Goal: Task Accomplishment & Management: Complete application form

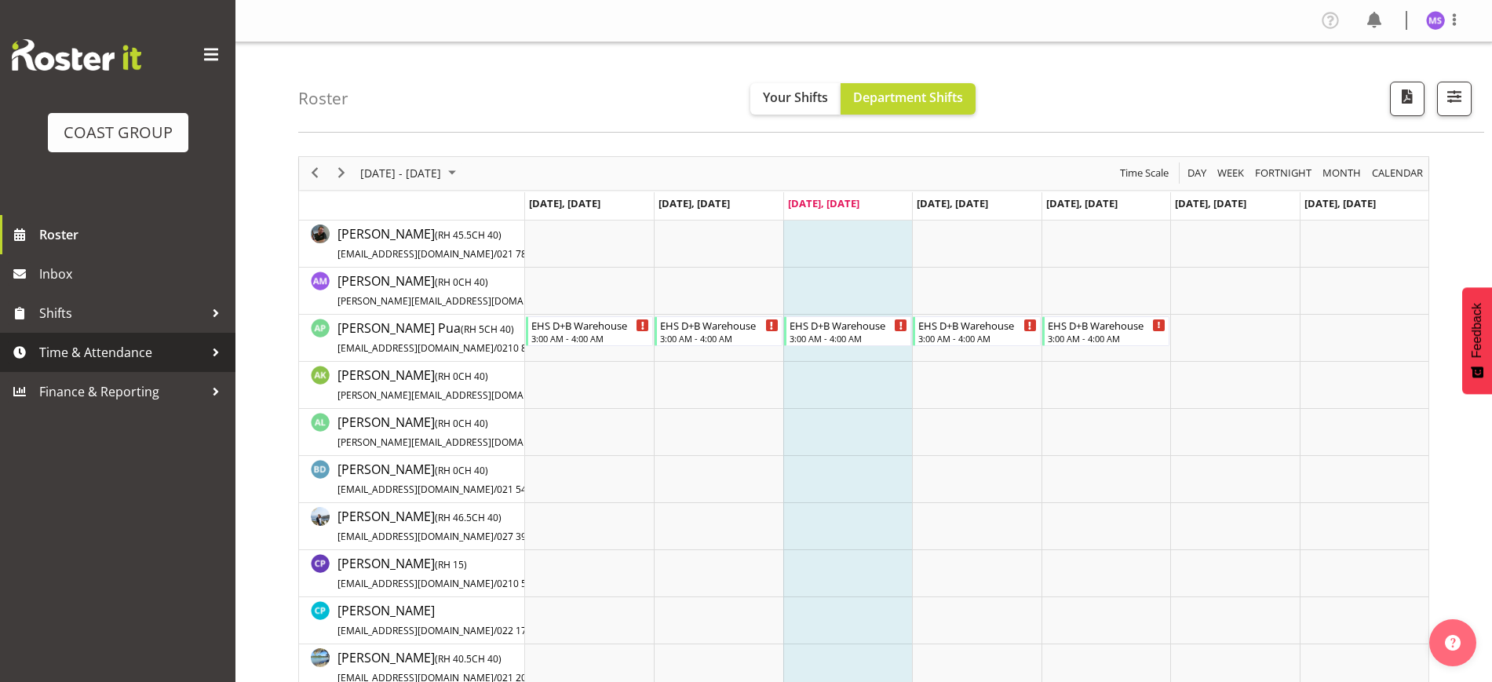
click at [137, 355] on span "Time & Attendance" at bounding box center [121, 353] width 165 height 24
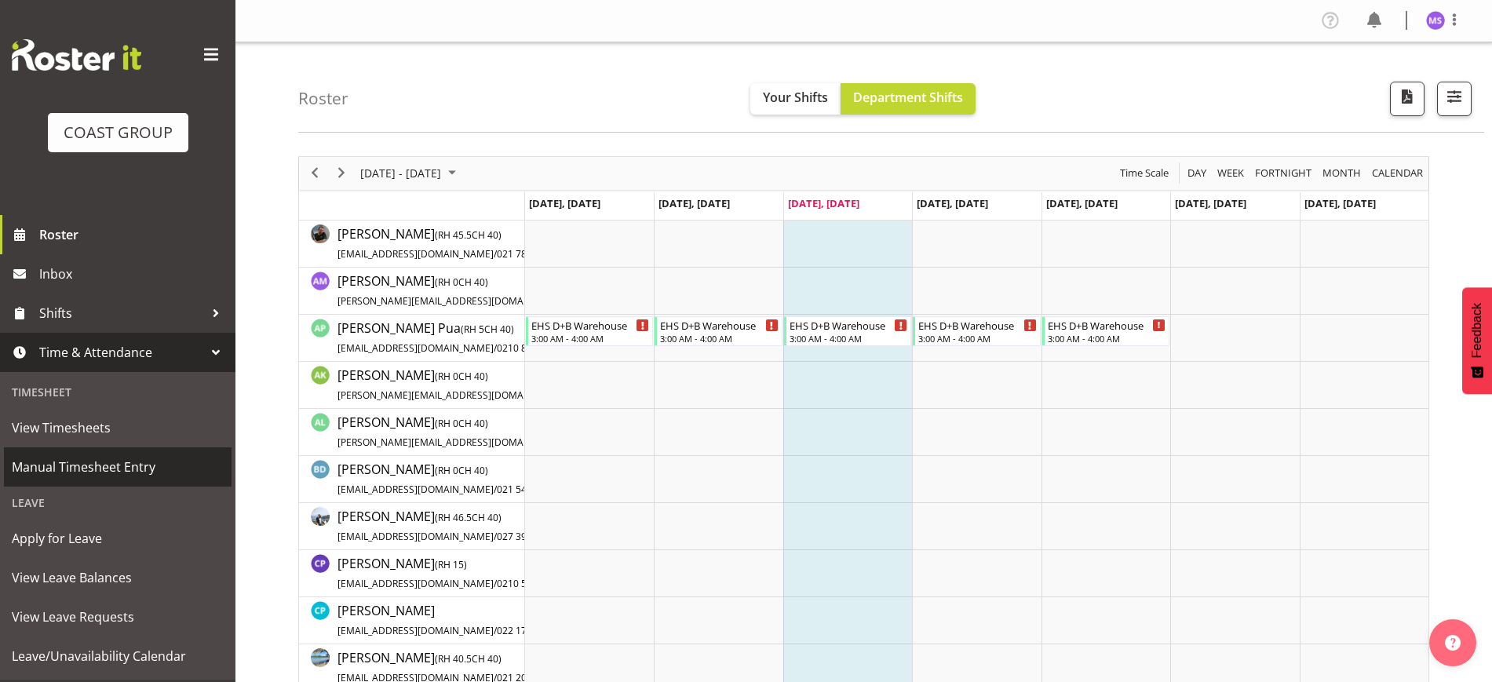
click at [145, 476] on span "Manual Timesheet Entry" at bounding box center [118, 467] width 212 height 24
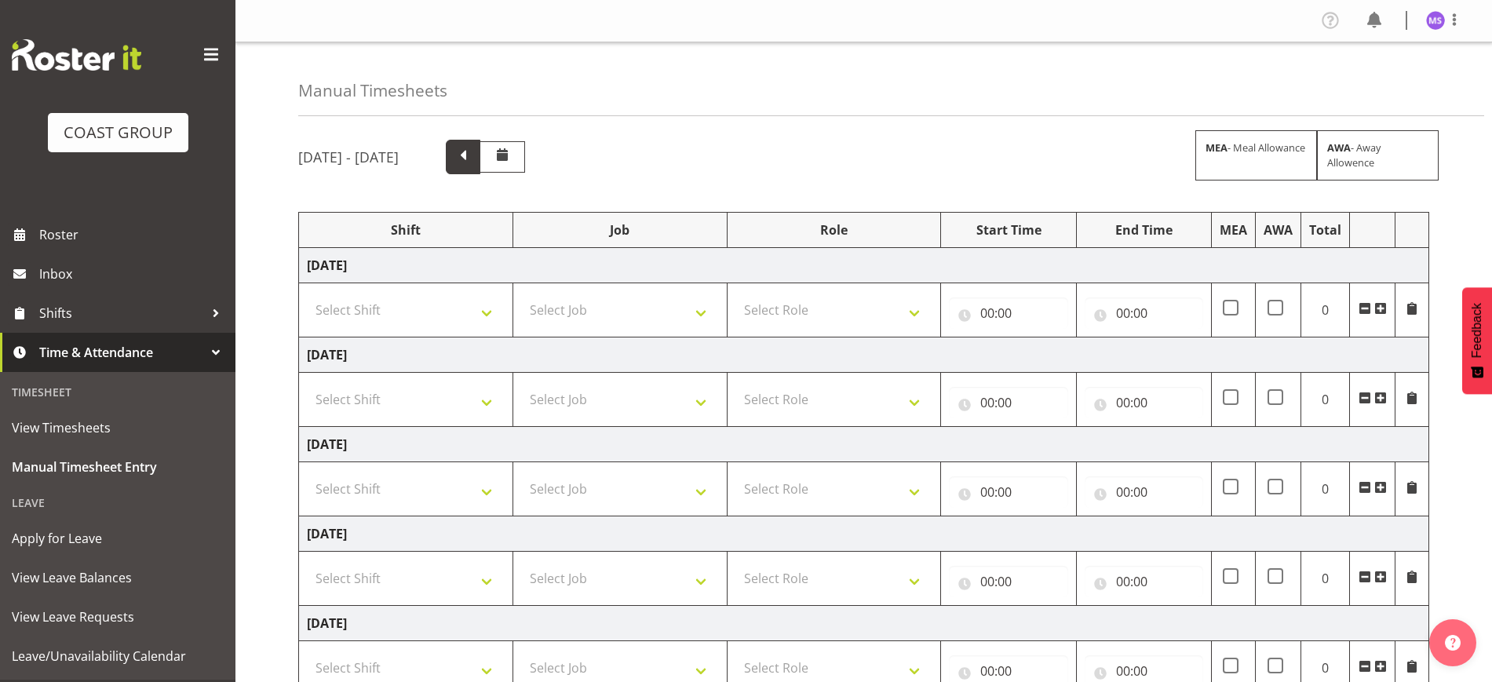
click at [473, 159] on span at bounding box center [463, 155] width 20 height 20
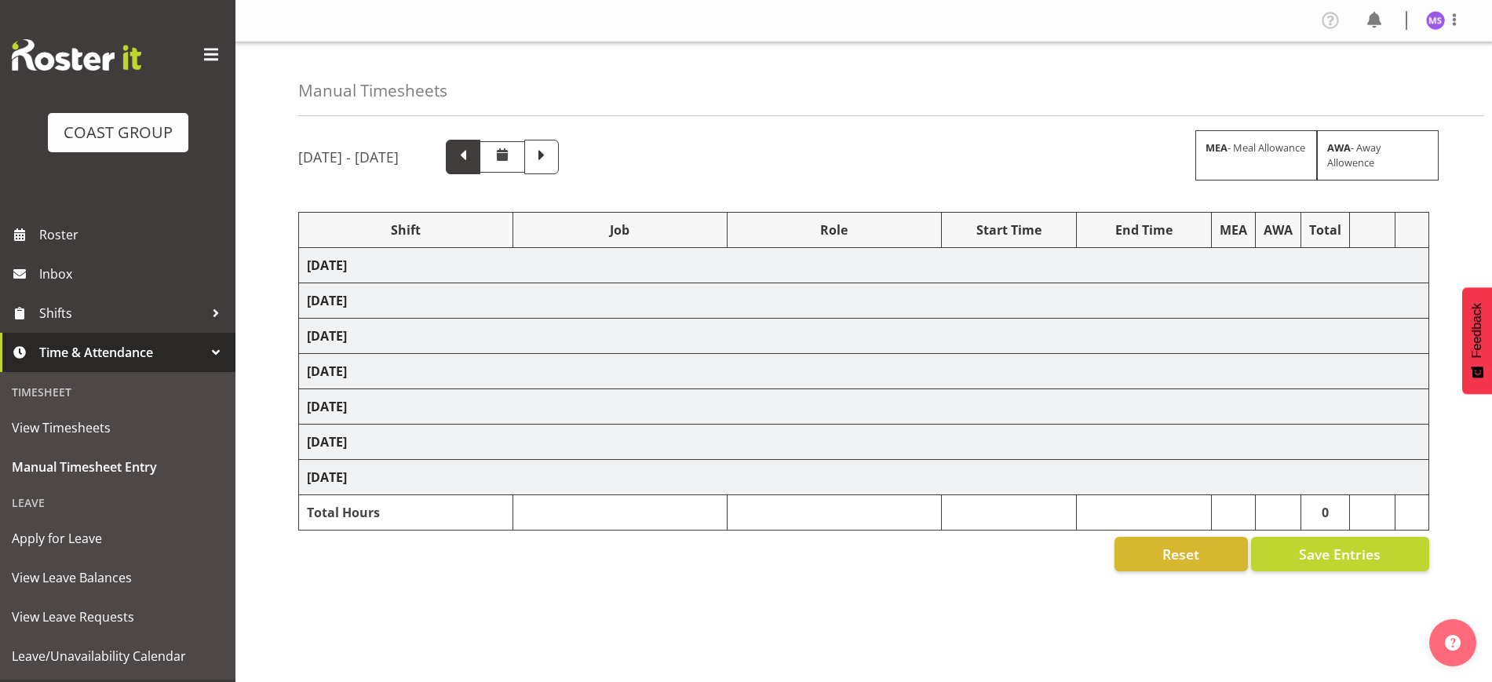
select select "1321"
select select "10479"
select select "1321"
select select "10121"
select select "1321"
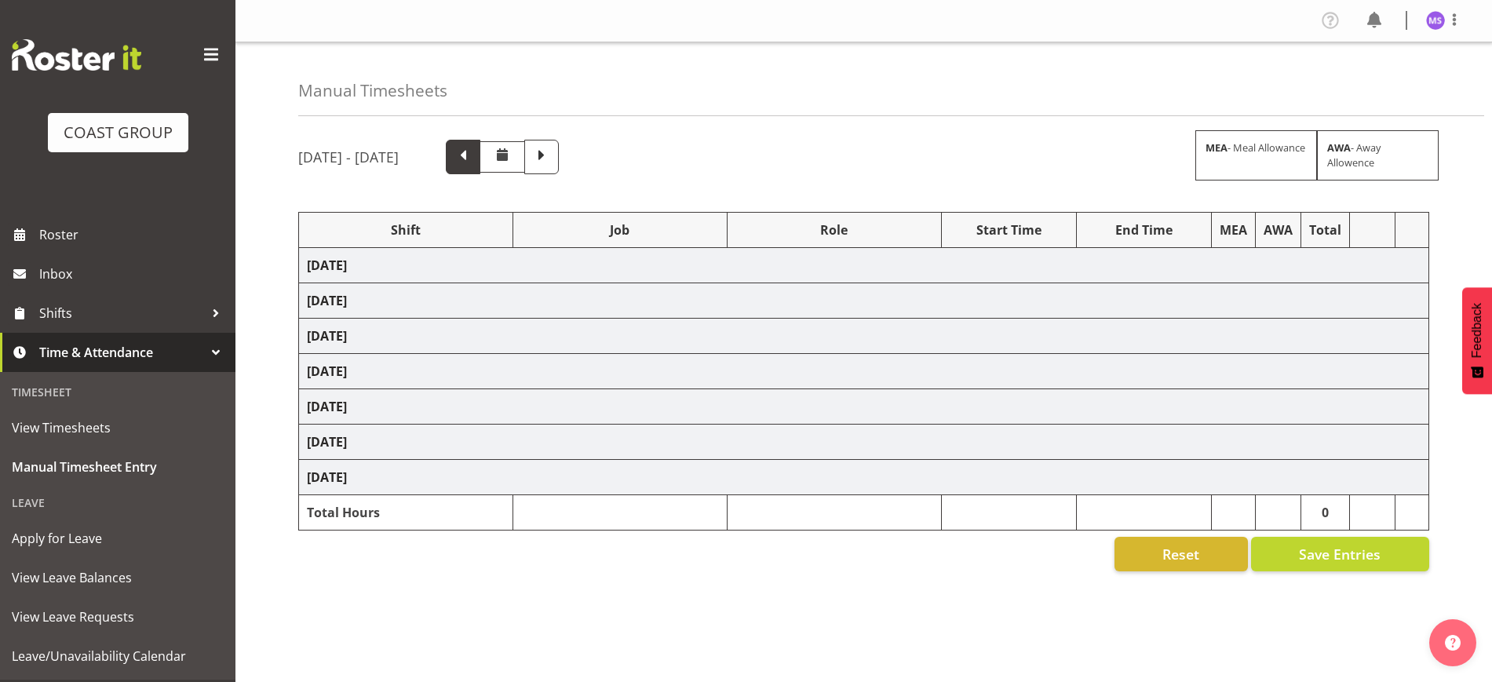
select select "10642"
select select "1321"
select select "10556"
select select "1321"
select select "10121"
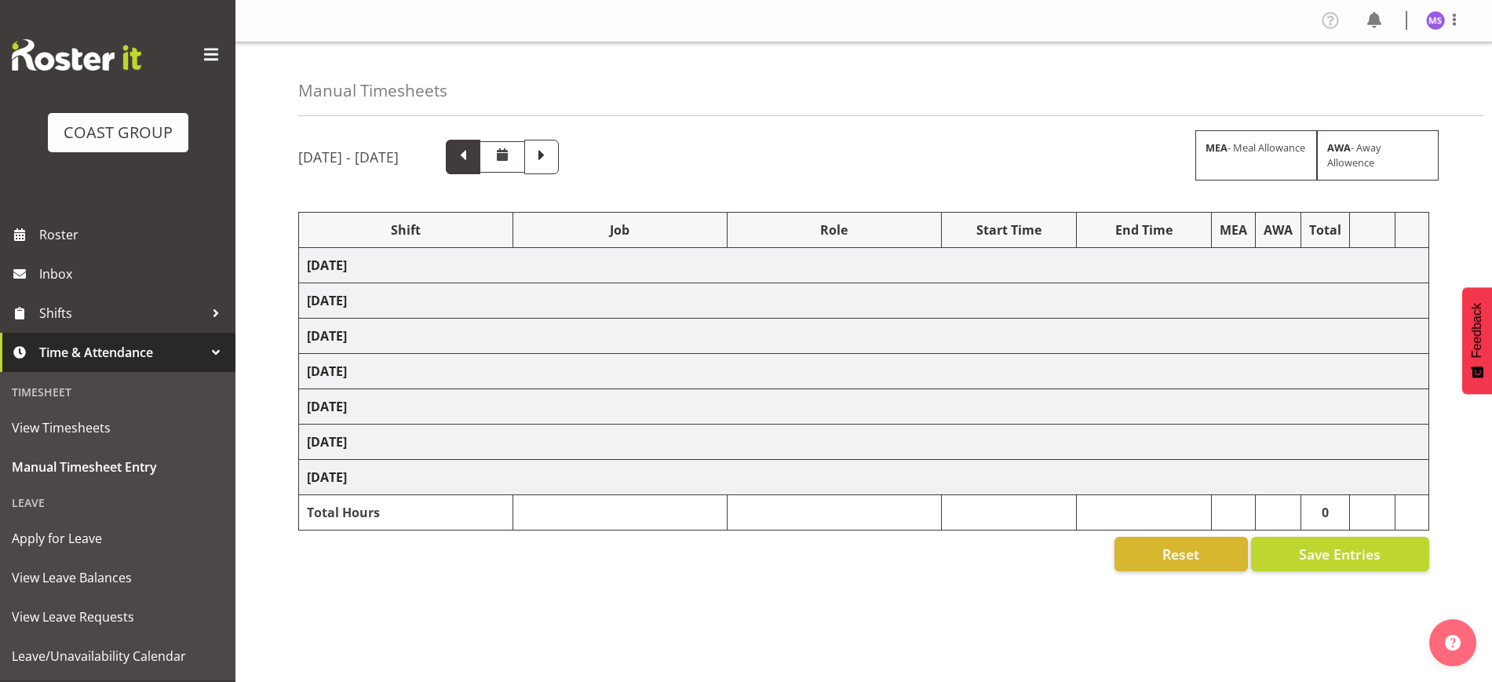
select select "1321"
select select "10702"
select select "1321"
select select "10121"
select select "1321"
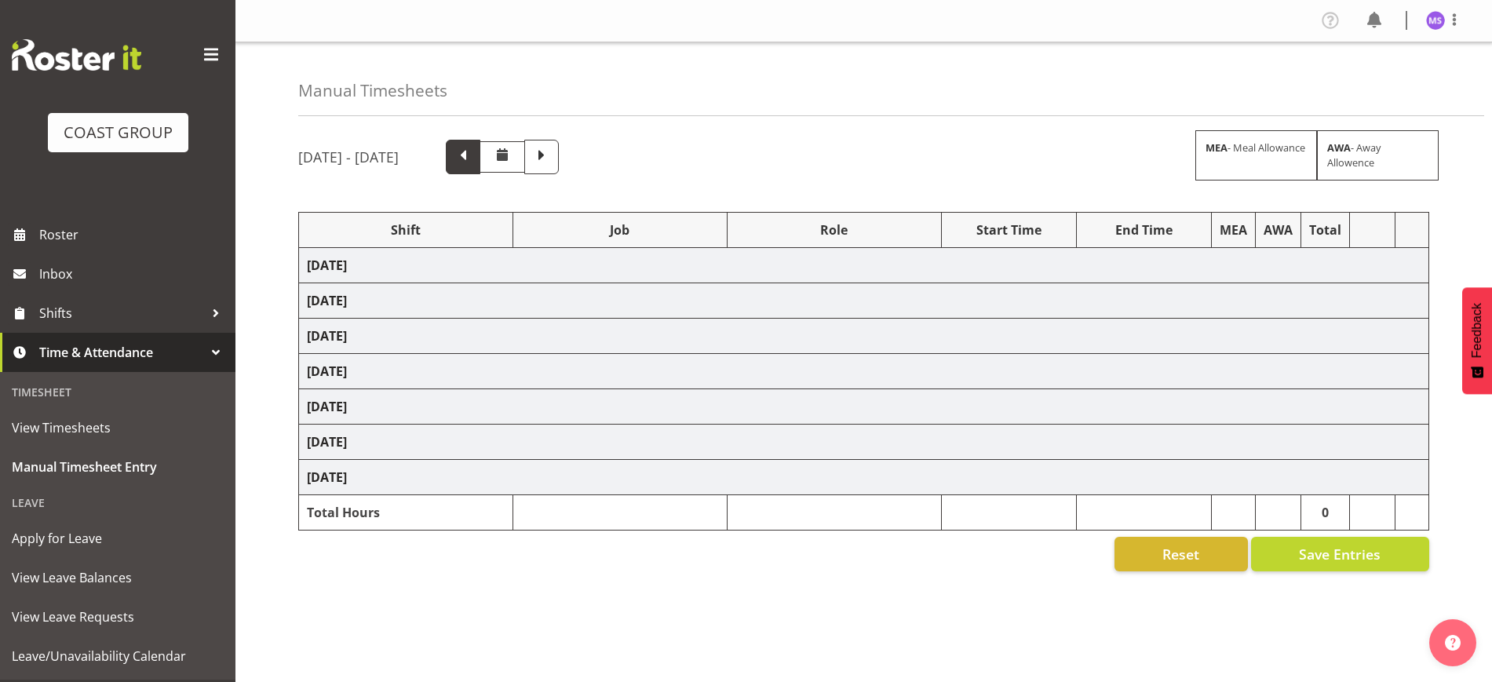
select select "10642"
select select "1321"
select select "10535"
select select "1321"
select select "10515"
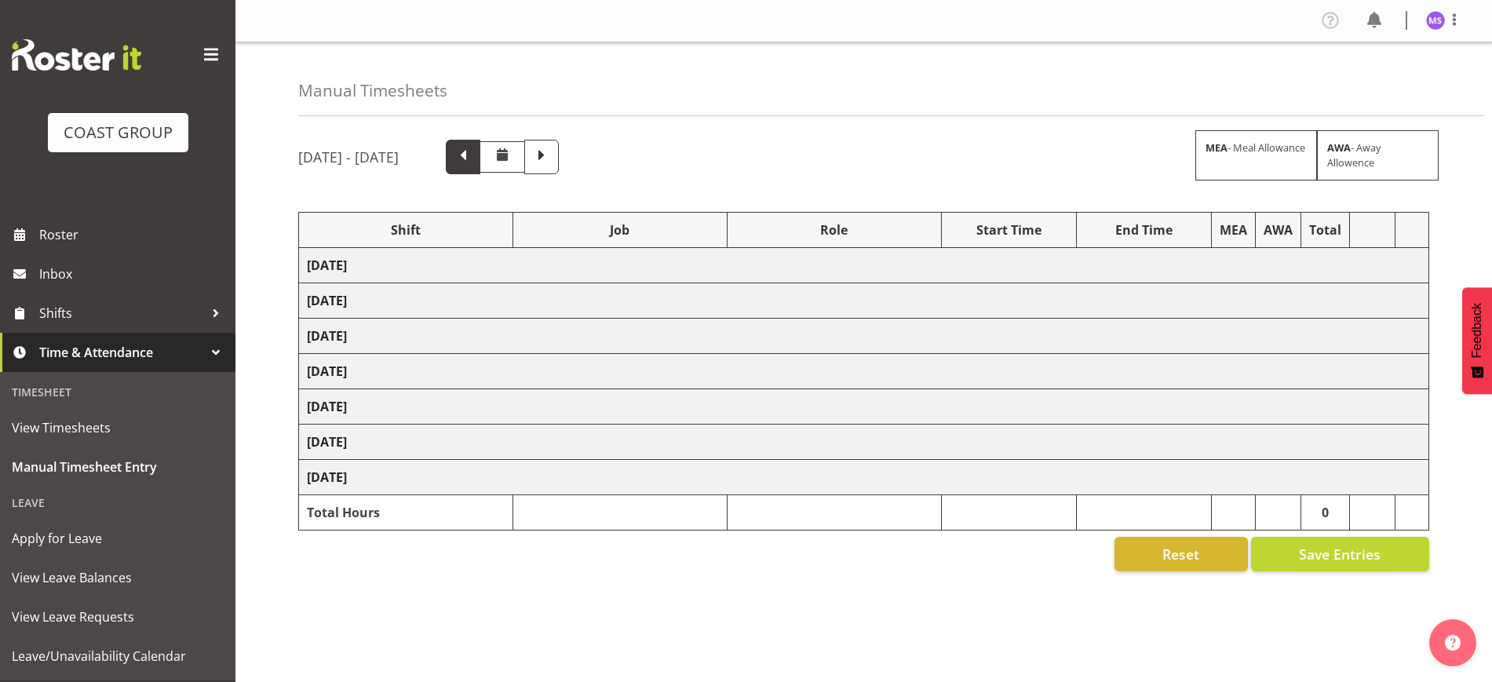
select select "1321"
select select "10682"
select select "1321"
select select "10572"
select select "1321"
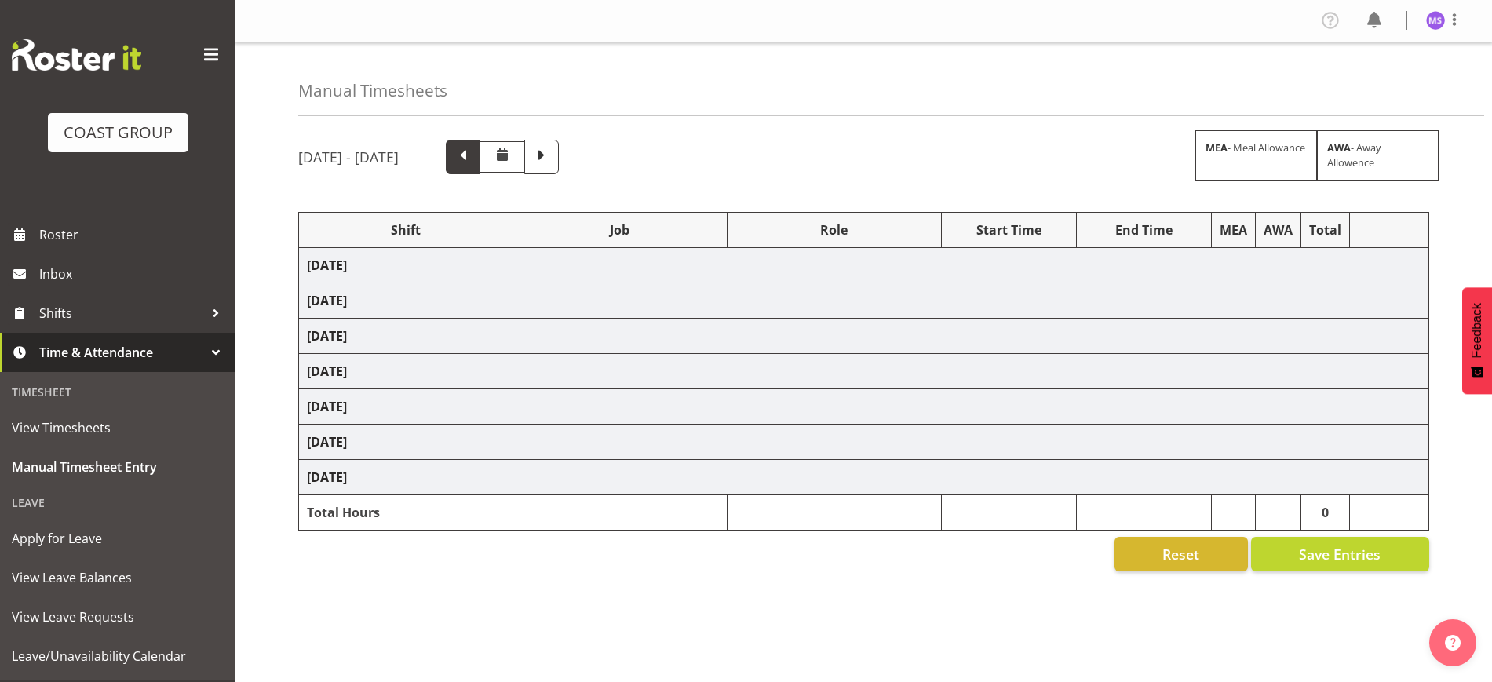
select select "10710"
select select "1321"
select select "10515"
select select "1321"
select select "10237"
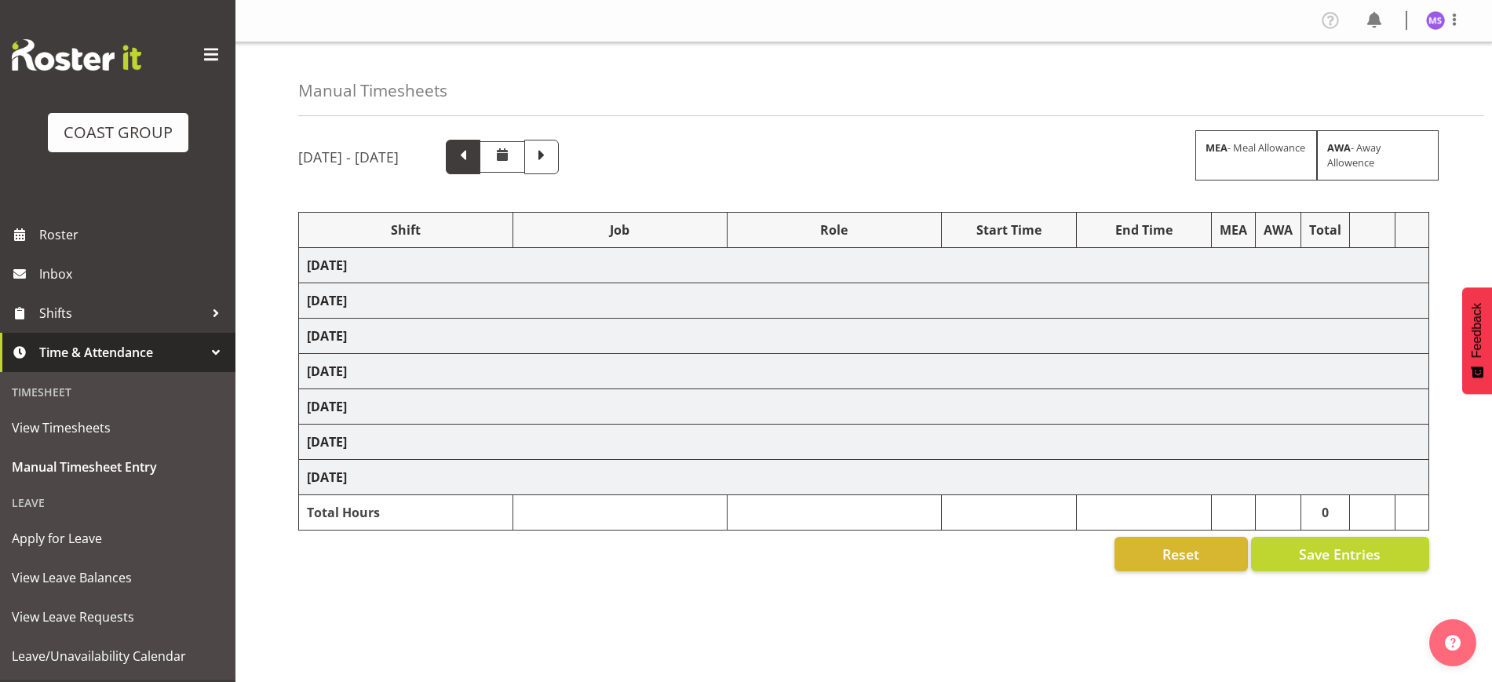
select select "1321"
select select "10639"
select select "1321"
select select "10712"
select select "1321"
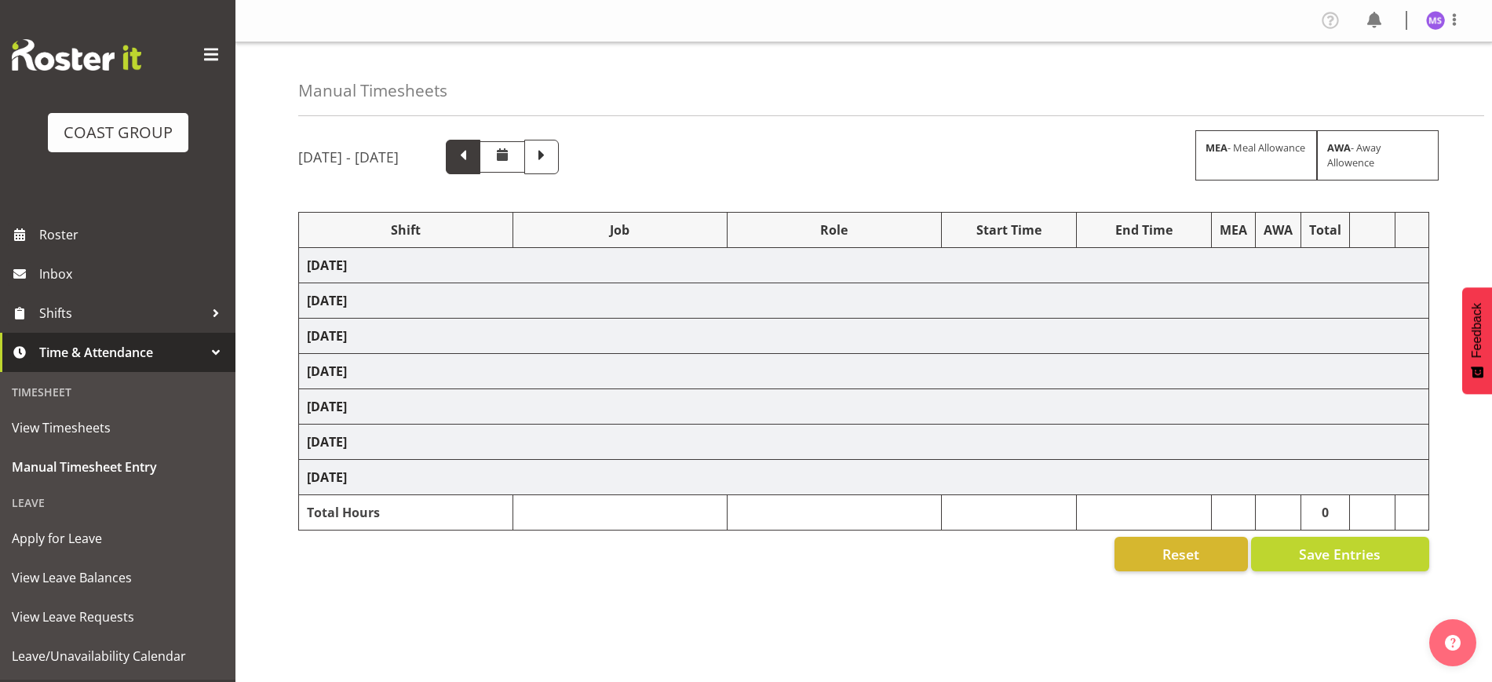
select select "10724"
select select "1321"
select select "10648"
select select "1321"
select select "10512"
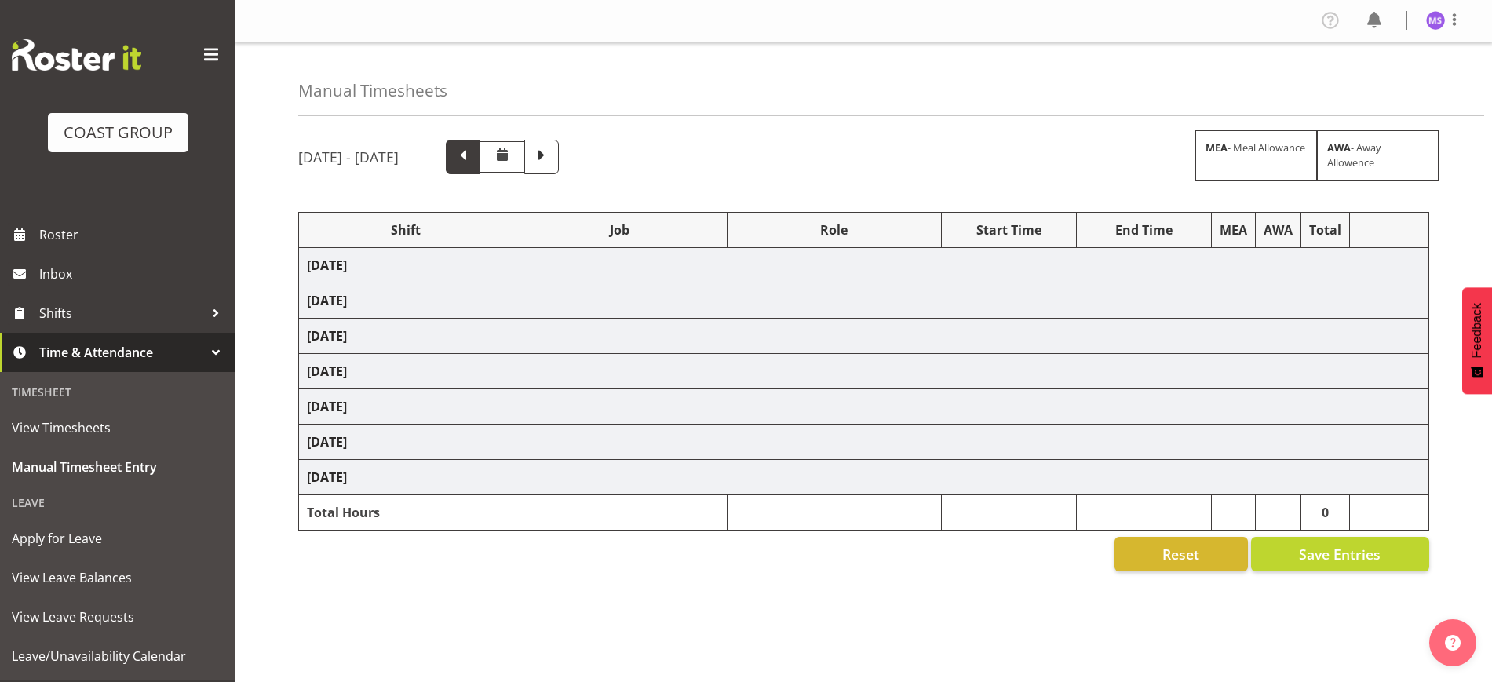
select select "1321"
select select "10639"
select select "1321"
select select "10237"
select select "1321"
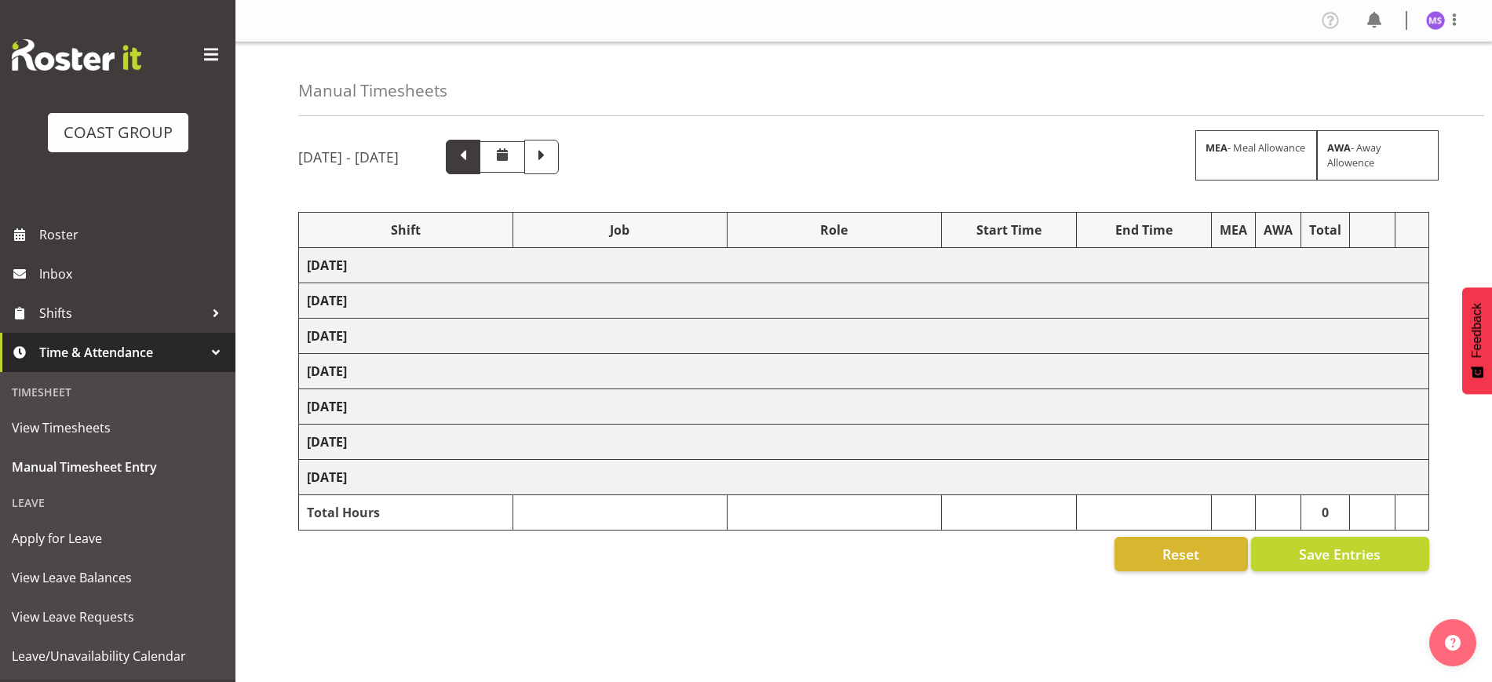
select select "10634"
select select "1321"
select select "10727"
select select "1321"
select select "10725"
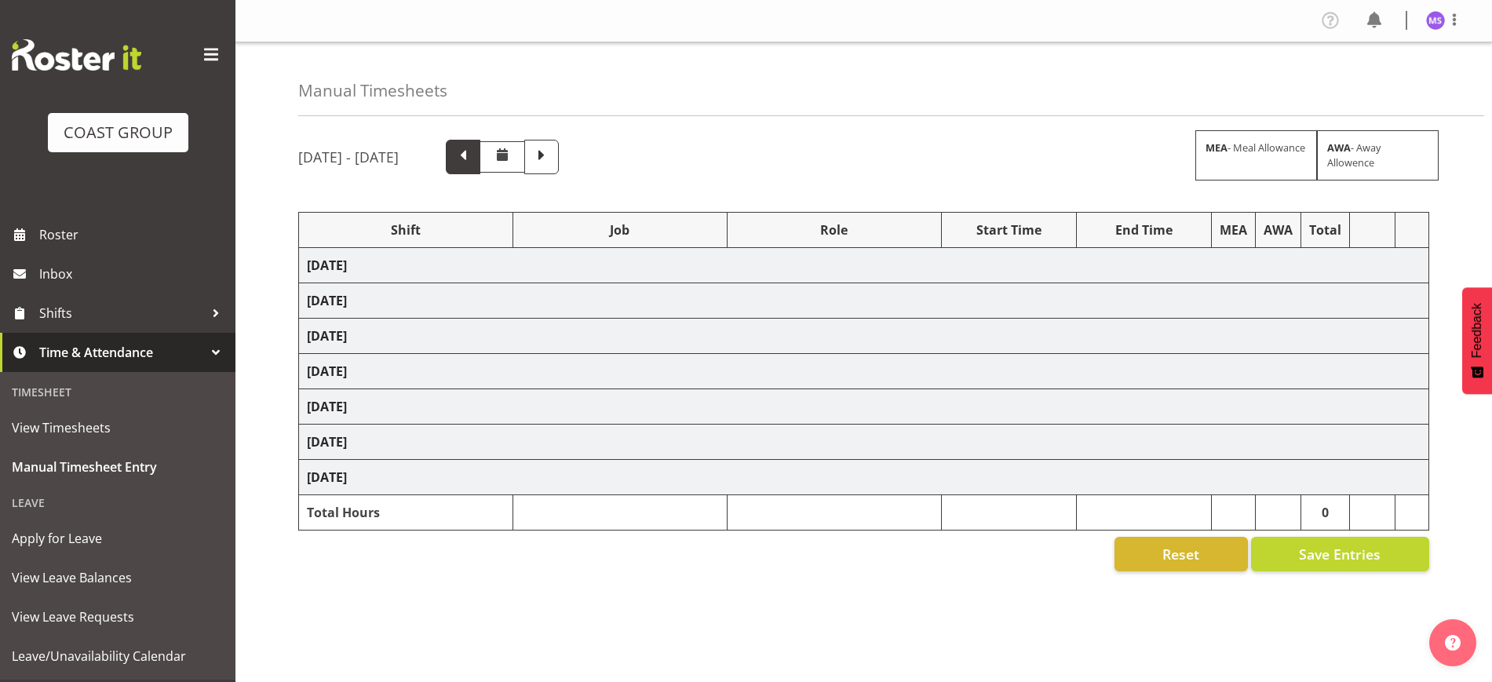
select select "1321"
select select "10570"
select select "1321"
select select "10556"
select select "1321"
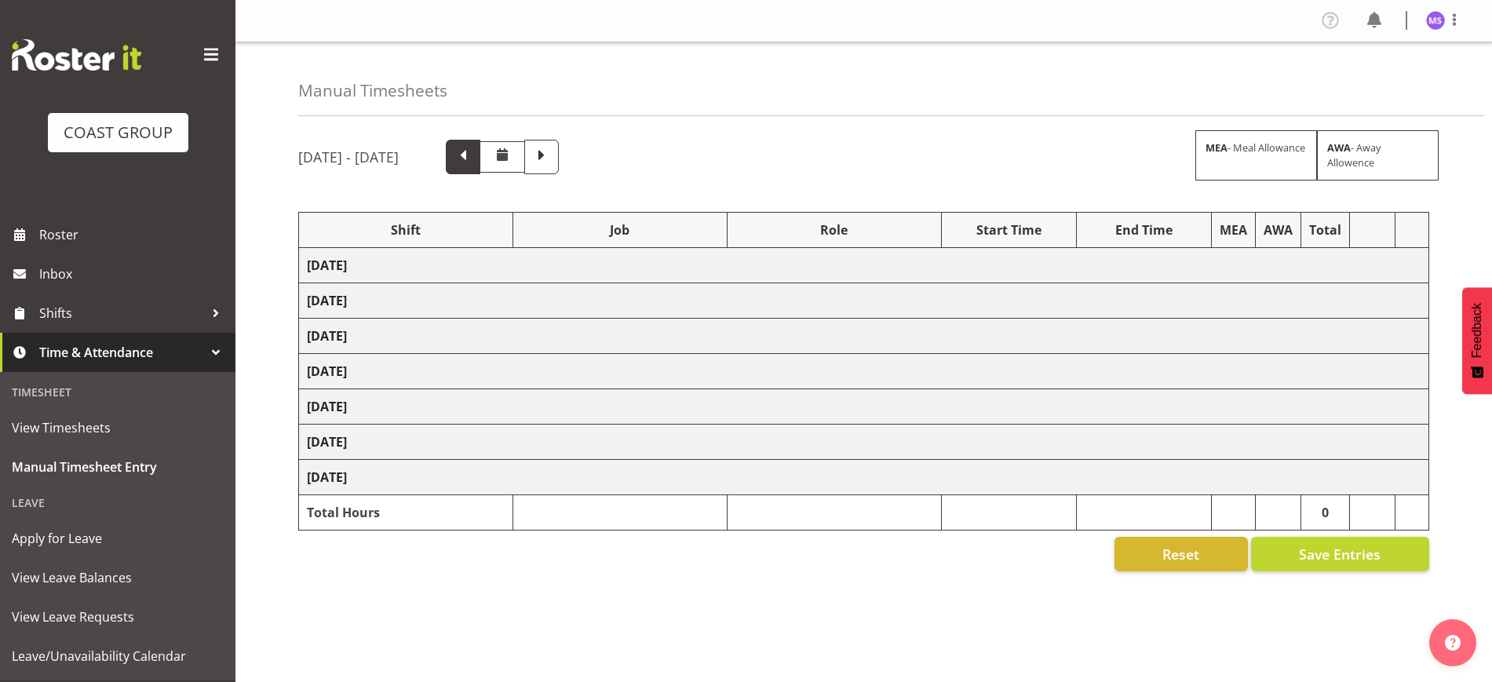
select select "10121"
select select "1321"
select select "10650"
select select "1321"
select select "10712"
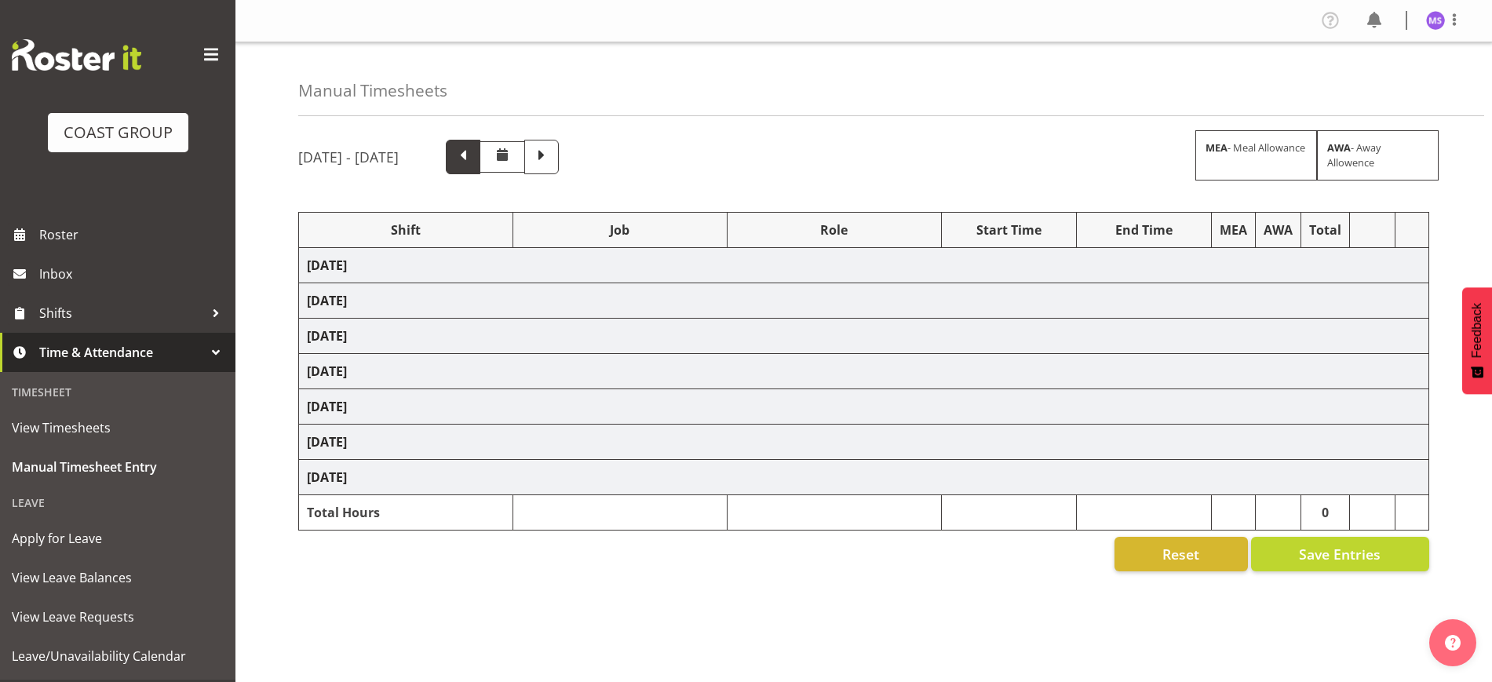
select select "1321"
select select "10121"
select select "1321"
select select "10642"
select select "1321"
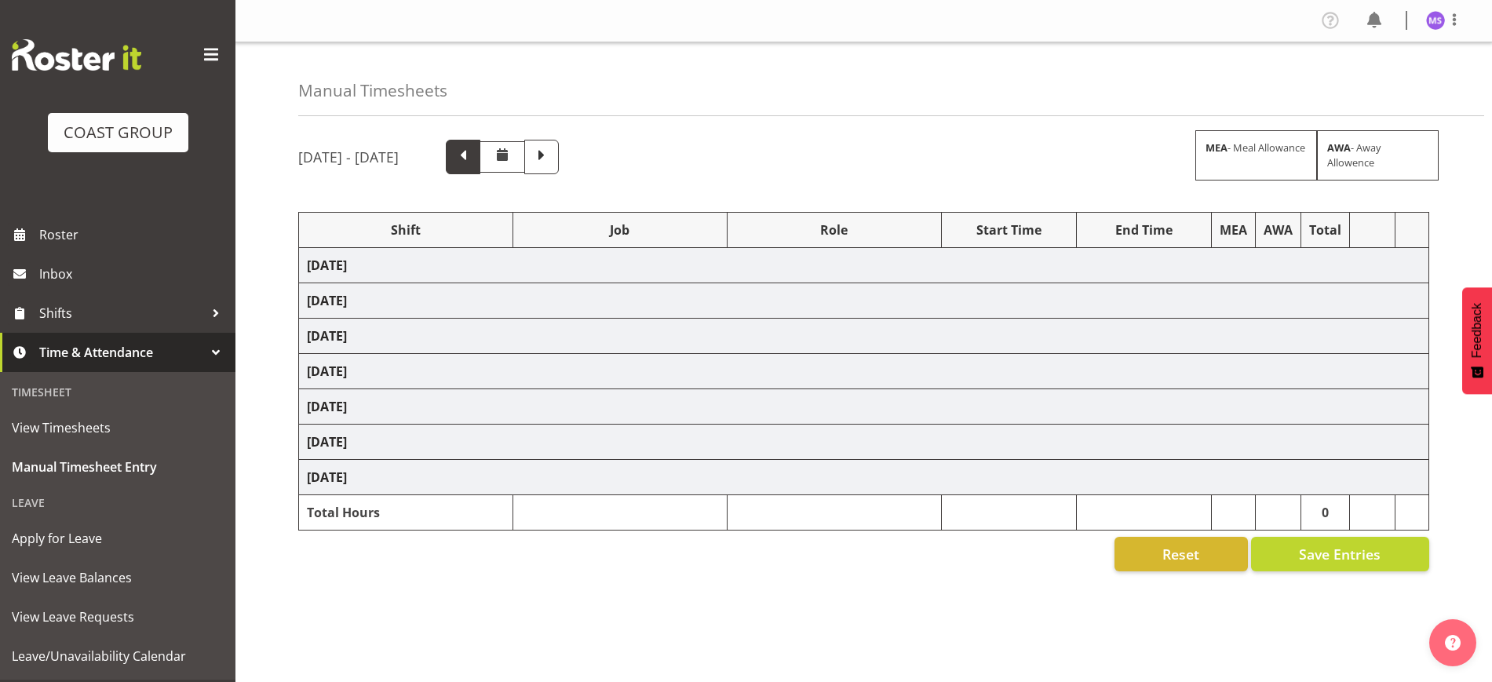
select select "10735"
select select "1321"
select select "10648"
select select "1321"
select select "10291"
